Goal: Task Accomplishment & Management: Complete application form

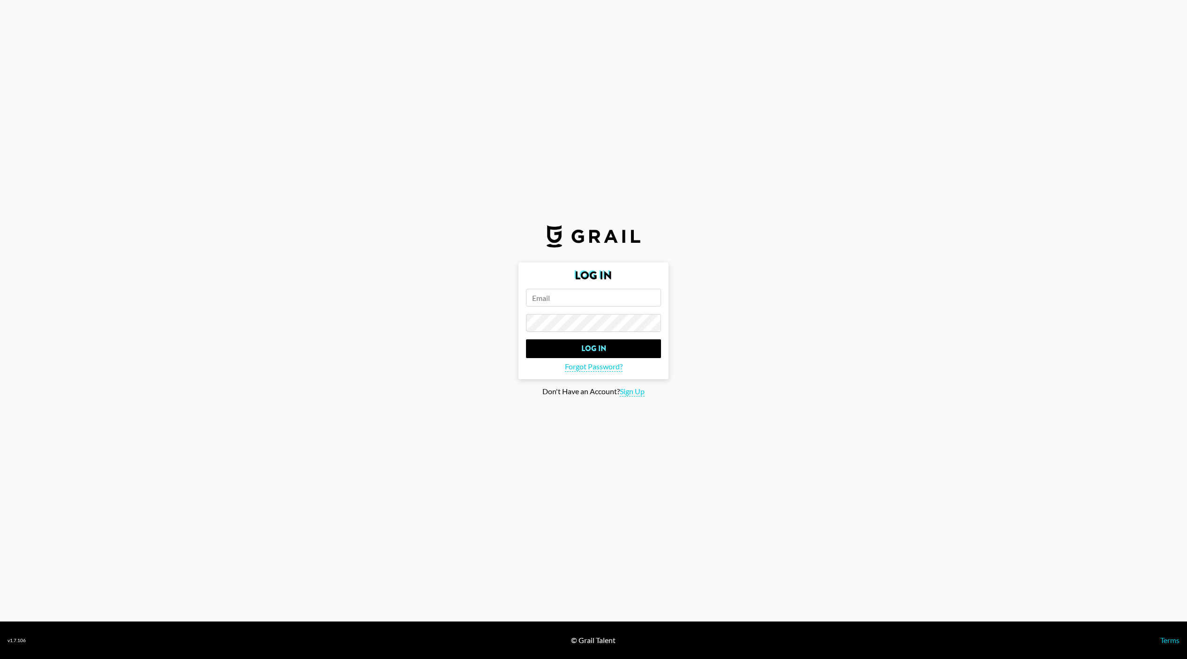
click at [603, 300] on input "email" at bounding box center [593, 298] width 135 height 18
type input "[PERSON_NAME][EMAIL_ADDRESS][DOMAIN_NAME]"
click at [640, 353] on input "Log In" at bounding box center [593, 349] width 135 height 19
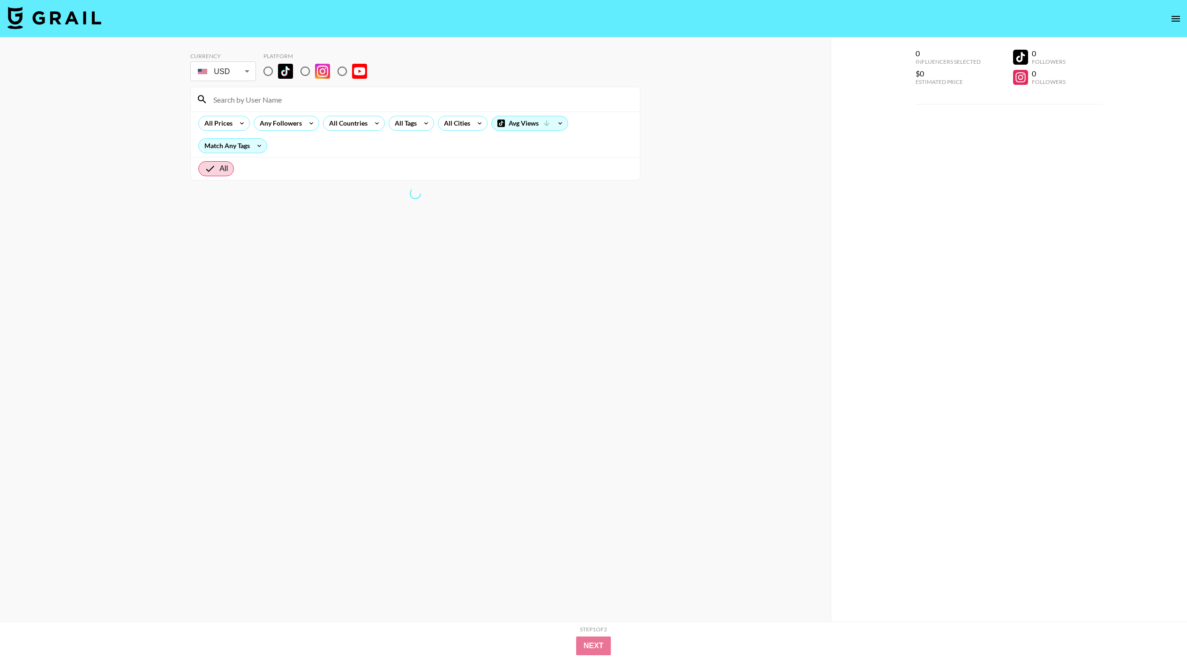
click at [1176, 17] on icon "open drawer" at bounding box center [1176, 18] width 11 height 11
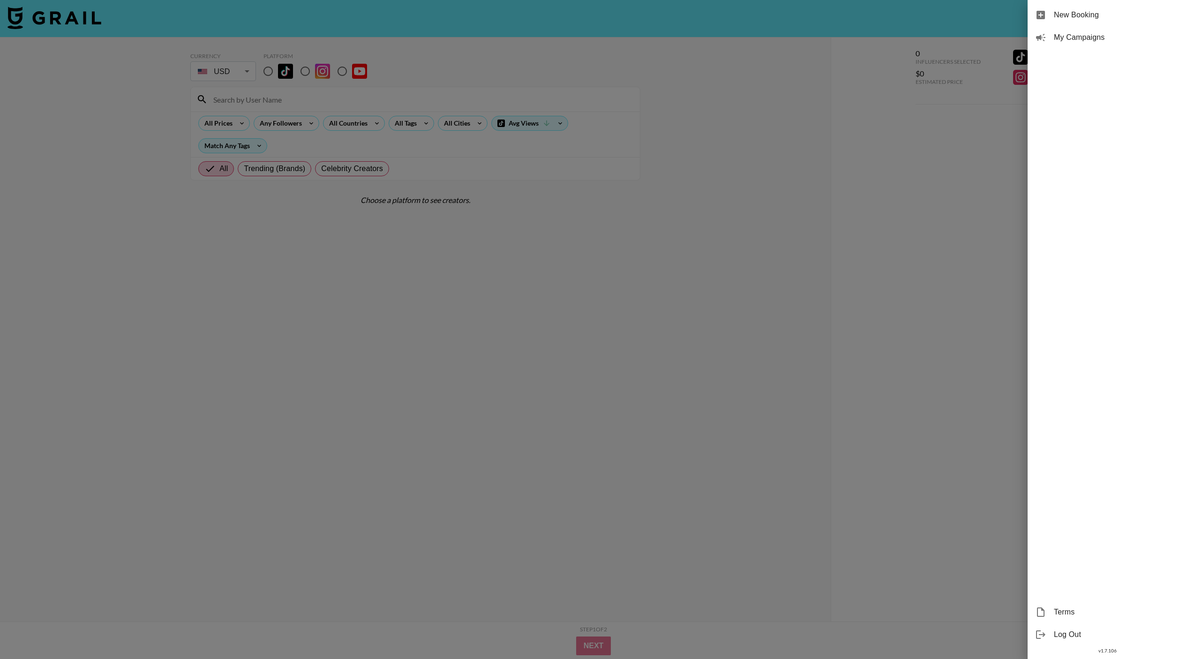
click at [1133, 33] on span "My Campaigns" at bounding box center [1117, 37] width 126 height 11
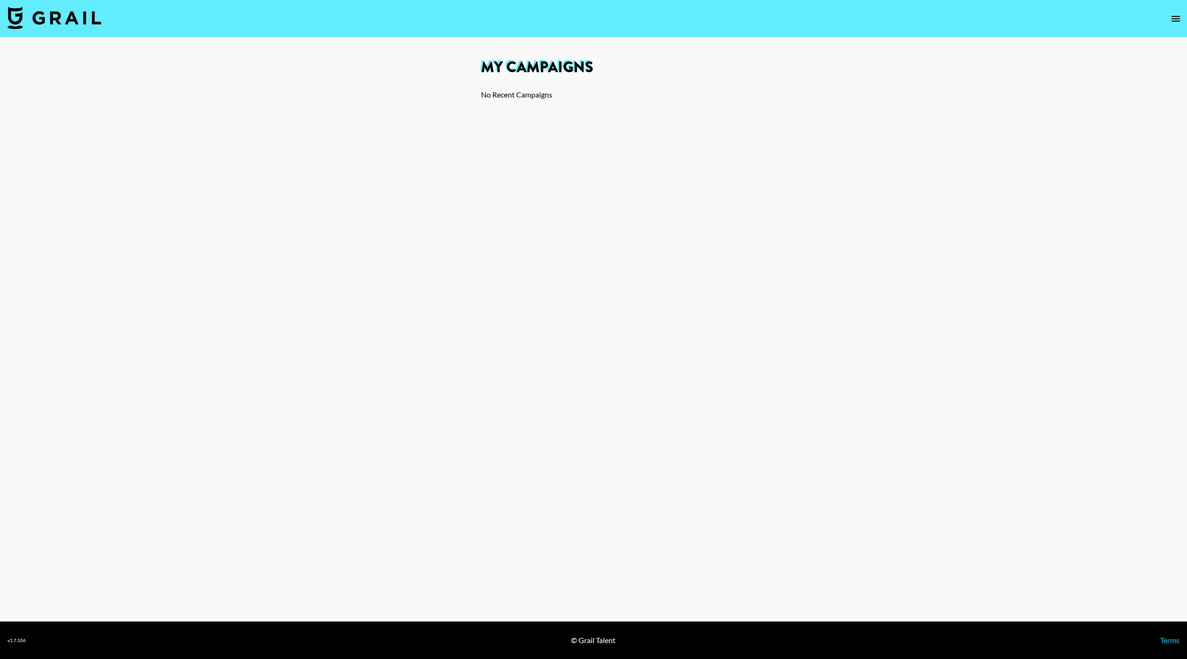
click at [1182, 16] on button "open drawer" at bounding box center [1176, 18] width 19 height 19
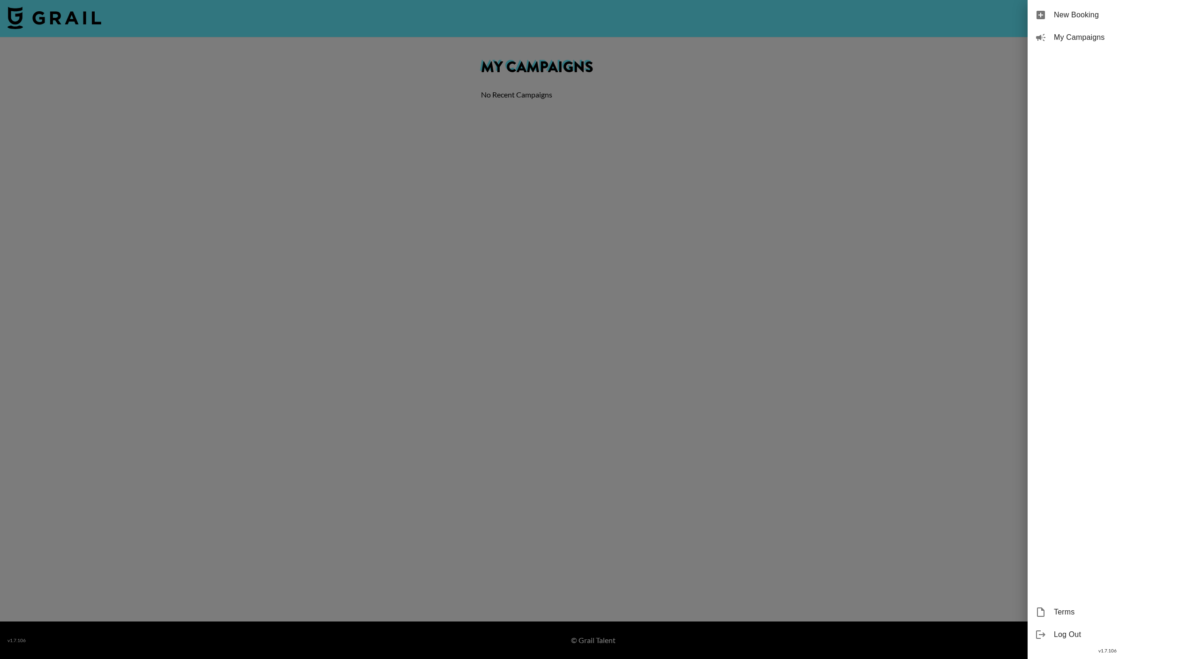
click at [1109, 11] on span "New Booking" at bounding box center [1117, 14] width 126 height 11
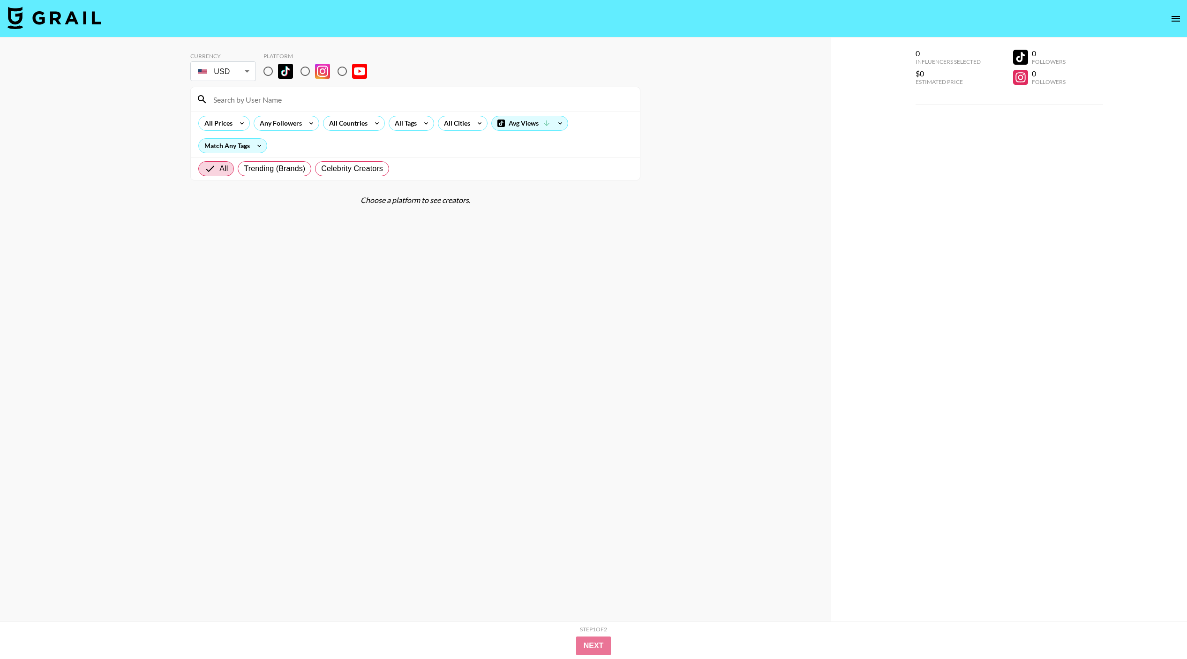
click at [281, 70] on img at bounding box center [285, 71] width 15 height 15
click at [278, 70] on input "radio" at bounding box center [268, 71] width 20 height 20
radio input "true"
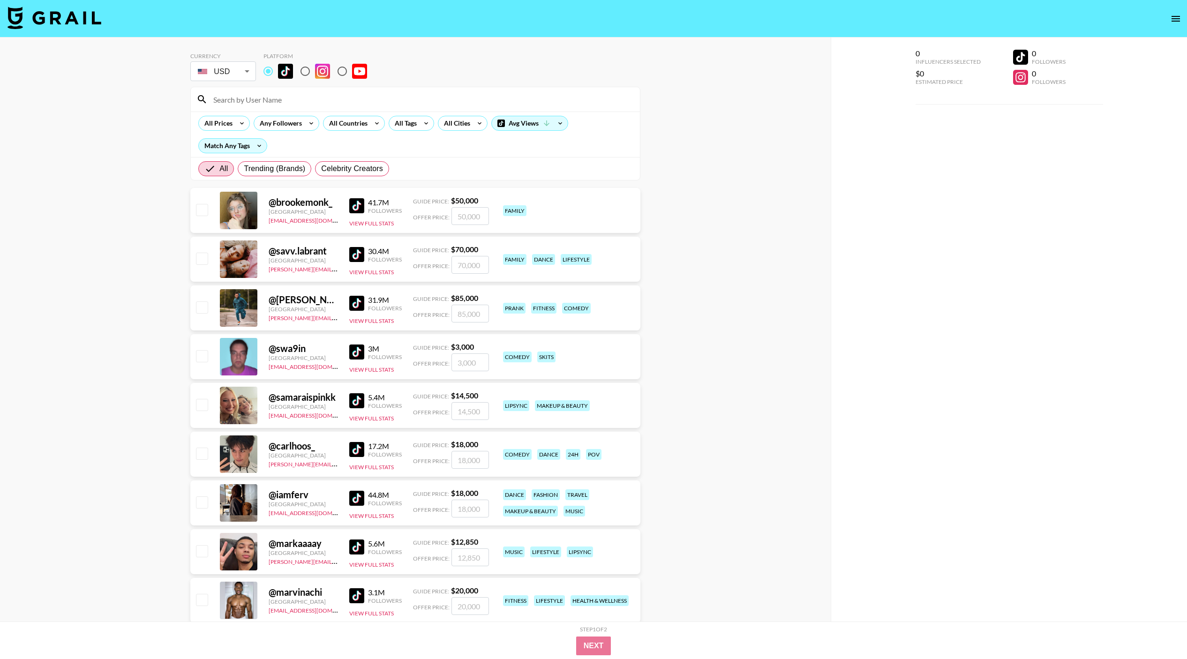
click at [204, 219] on div "@ brookemonk_ [GEOGRAPHIC_DATA] [EMAIL_ADDRESS][DOMAIN_NAME] 41.7M Followers Vi…" at bounding box center [415, 210] width 450 height 45
click at [204, 211] on input "checkbox" at bounding box center [201, 209] width 11 height 11
checkbox input "true"
type input "50000"
click at [598, 640] on button "Next" at bounding box center [594, 646] width 36 height 19
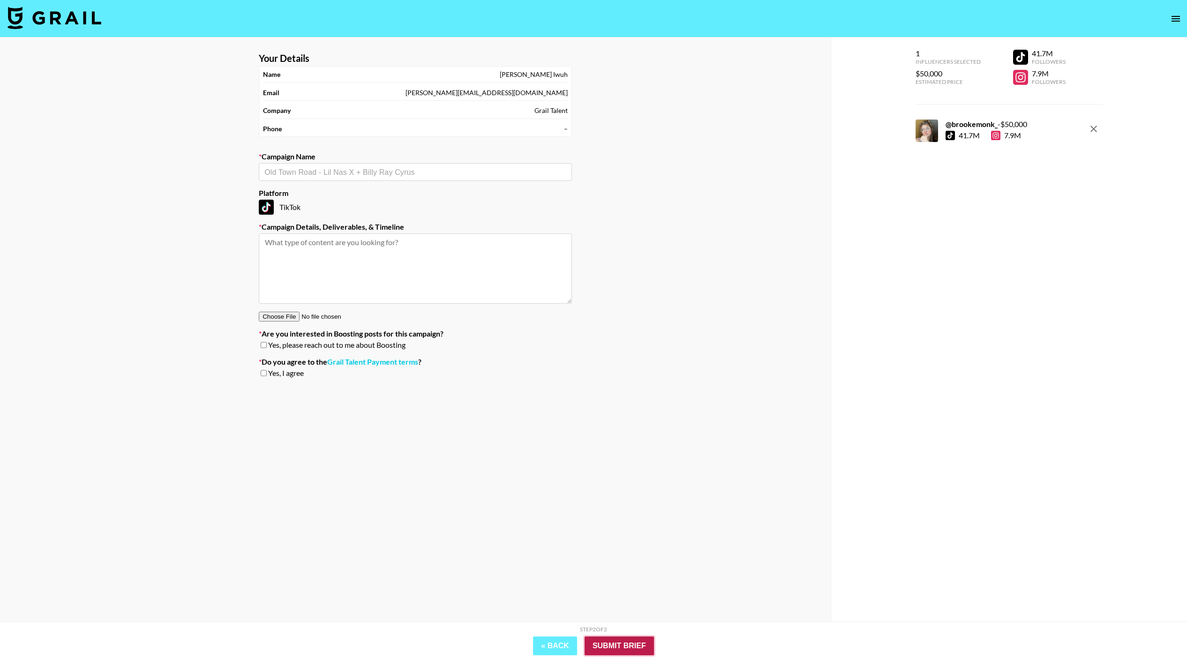
click at [598, 640] on input "Submit Brief" at bounding box center [619, 646] width 69 height 19
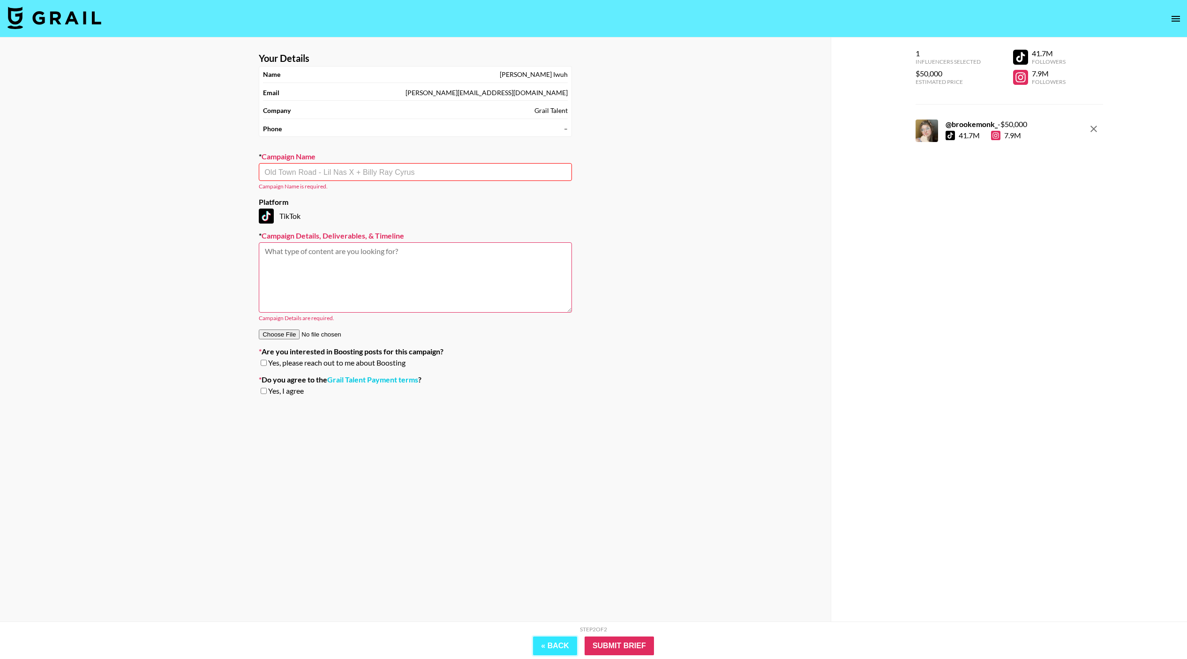
click at [554, 638] on button "« Back" at bounding box center [555, 646] width 44 height 19
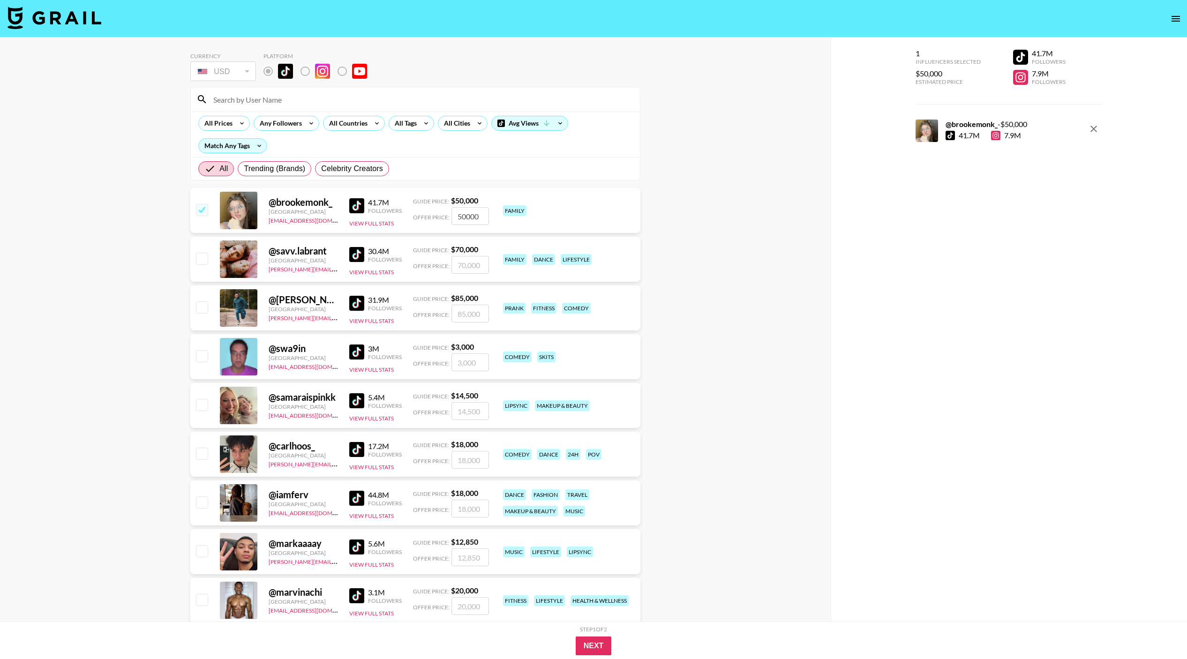
click at [1180, 19] on icon "open drawer" at bounding box center [1176, 18] width 11 height 11
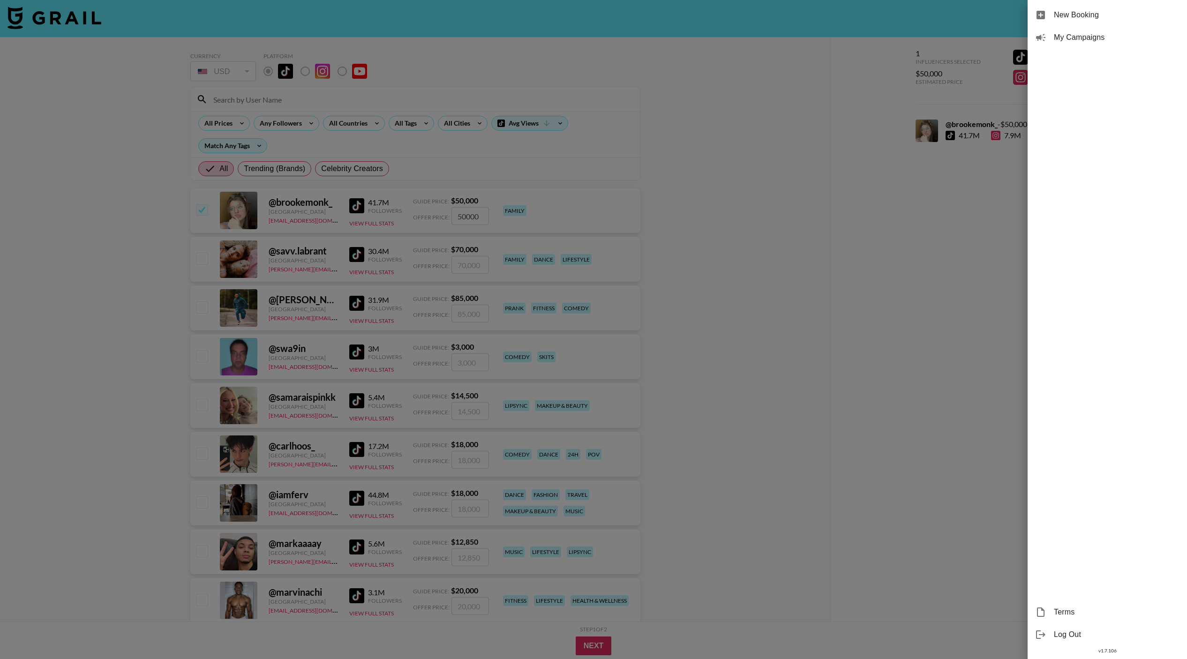
click at [1123, 30] on div "My Campaigns" at bounding box center [1107, 37] width 159 height 23
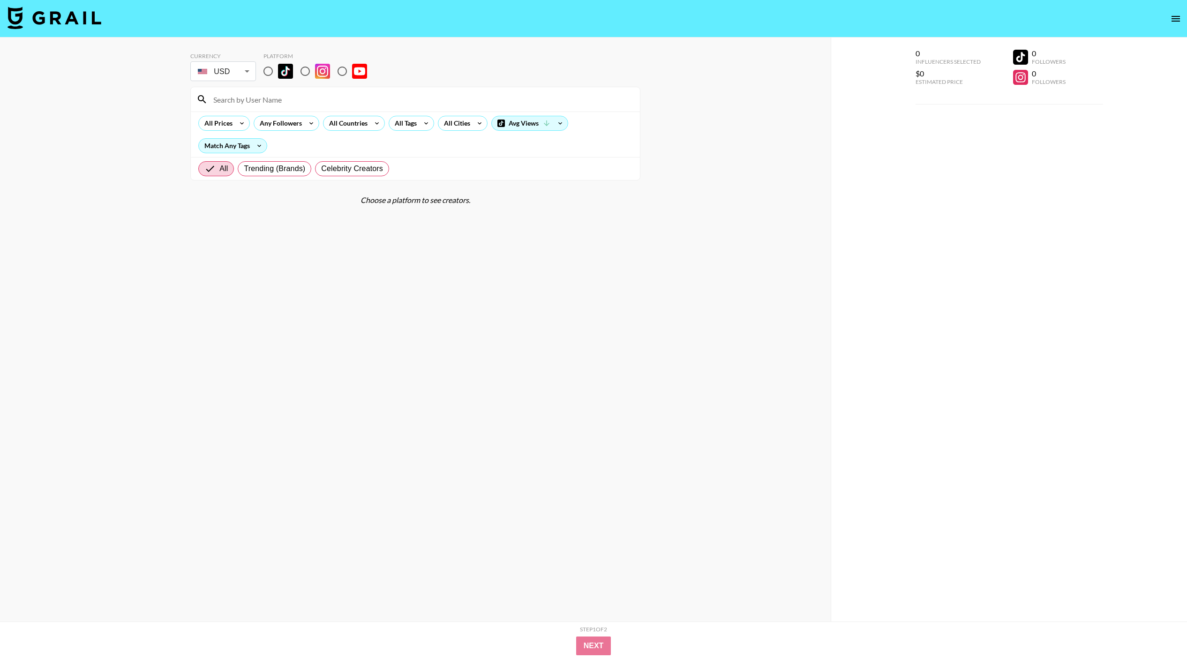
click at [1171, 24] on icon "open drawer" at bounding box center [1176, 18] width 11 height 11
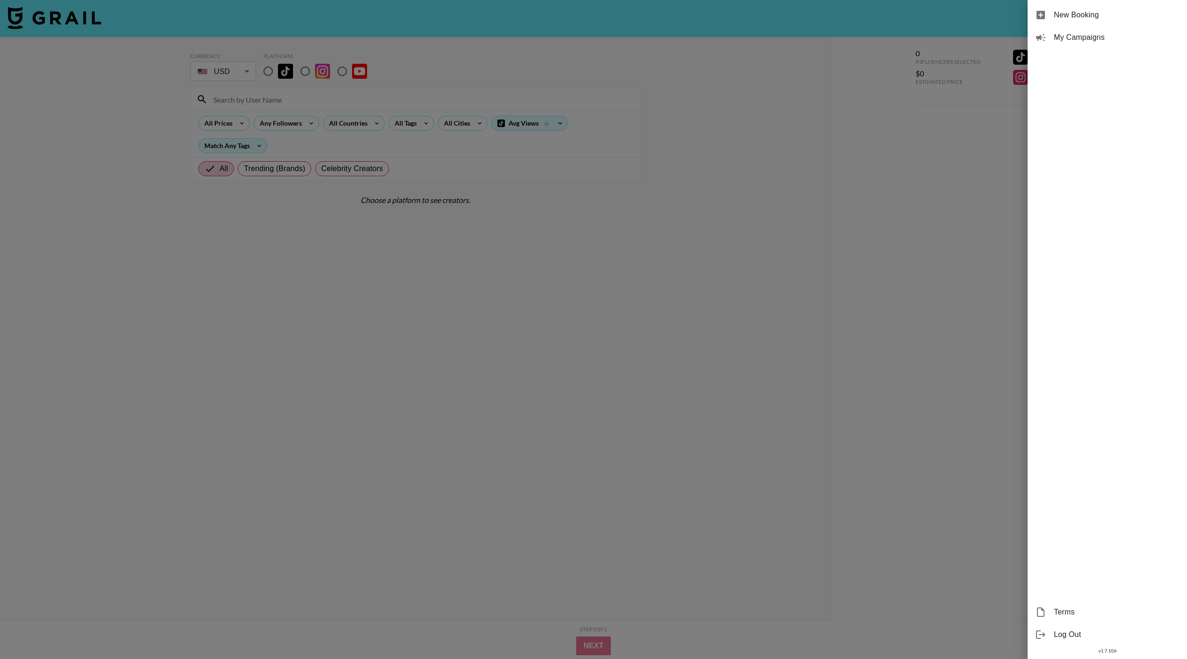
click at [1088, 37] on span "My Campaigns" at bounding box center [1117, 37] width 126 height 11
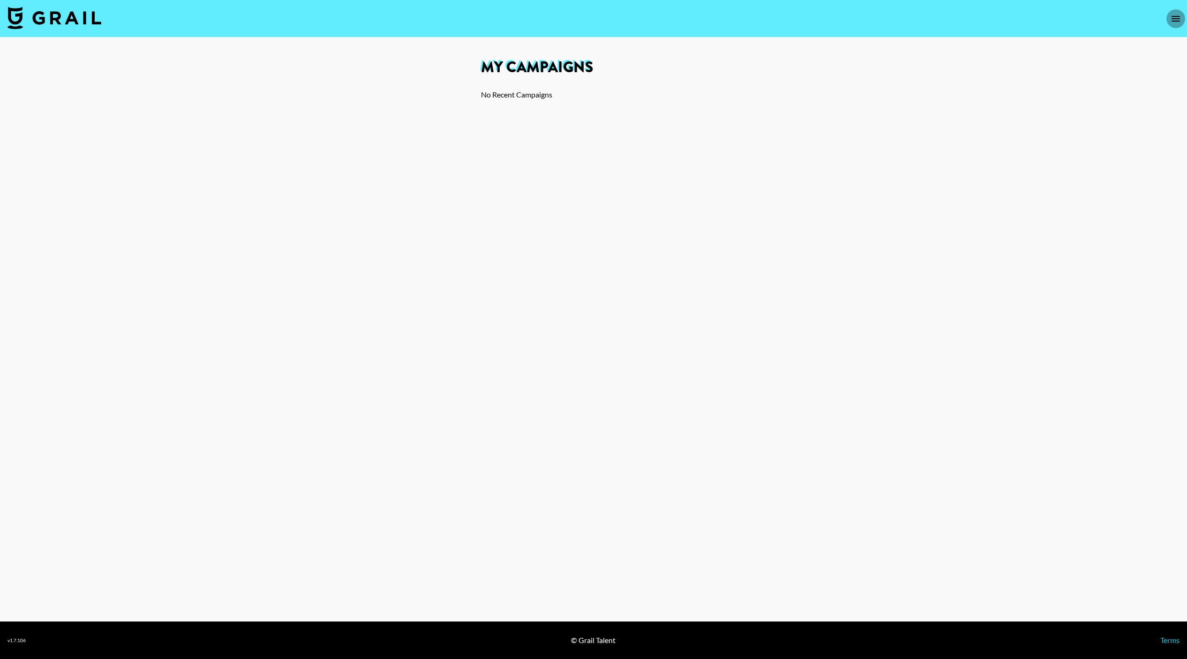
click at [1175, 16] on icon "open drawer" at bounding box center [1176, 19] width 8 height 6
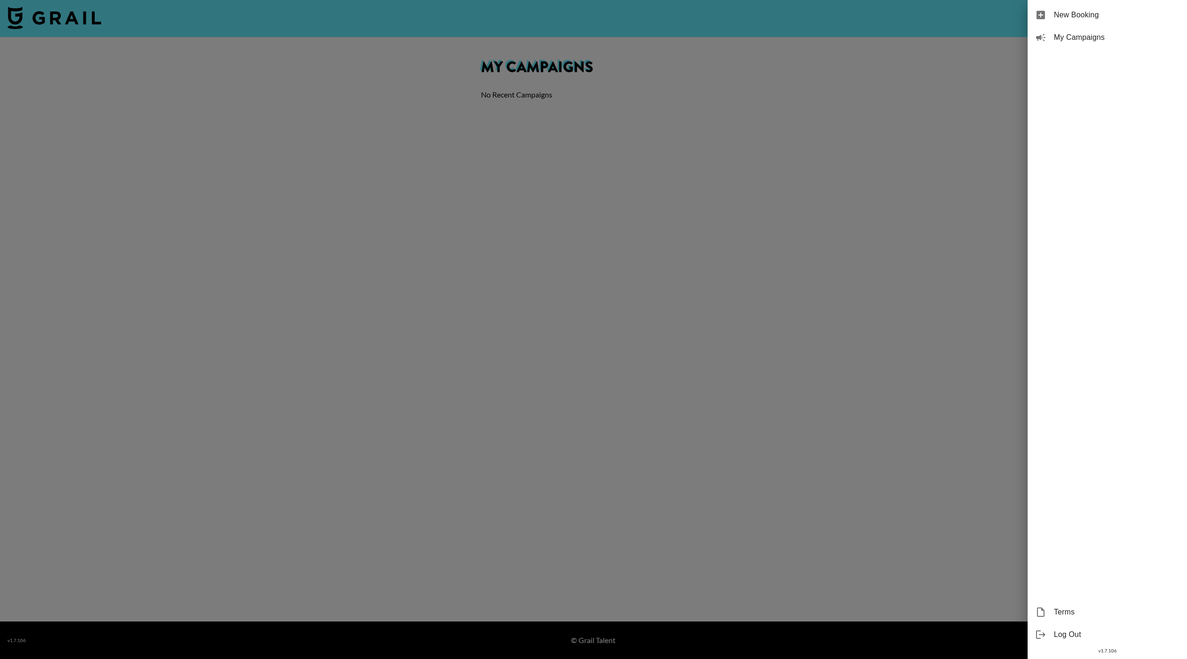
click at [1094, 37] on span "My Campaigns" at bounding box center [1117, 37] width 126 height 11
click at [790, 64] on div at bounding box center [593, 329] width 1187 height 659
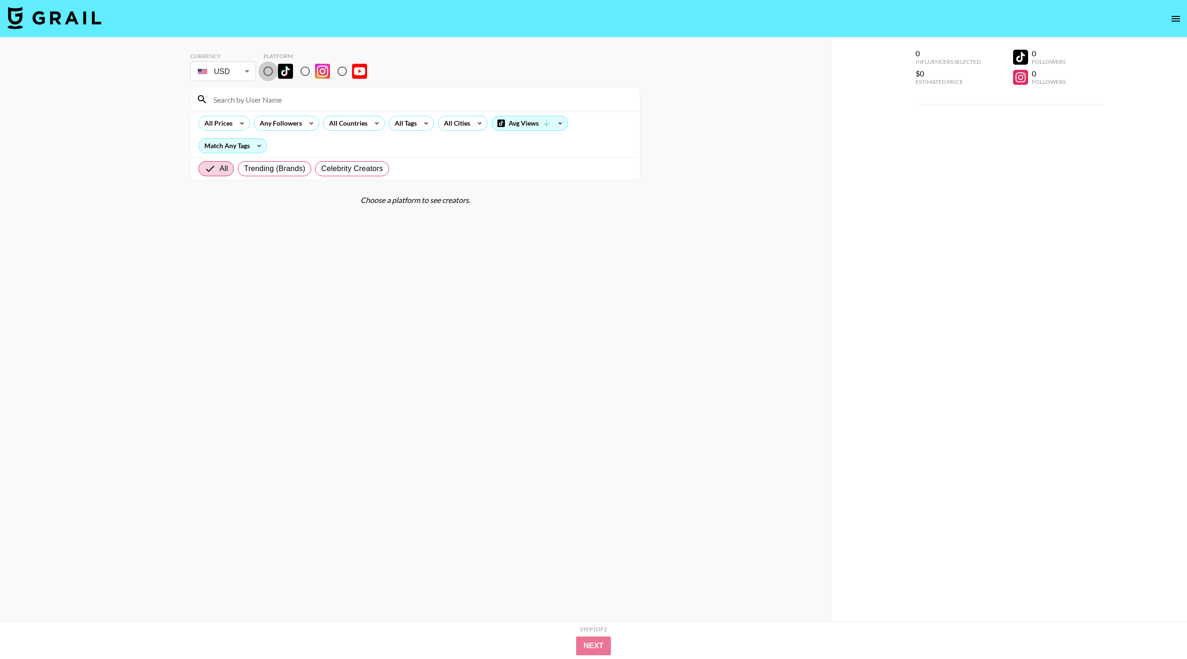
click at [275, 68] on input "radio" at bounding box center [268, 71] width 20 height 20
radio input "true"
